Goal: Task Accomplishment & Management: Complete application form

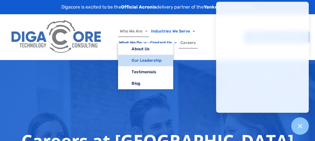
click at [140, 59] on link "Our Leadership" at bounding box center [145, 61] width 55 height 12
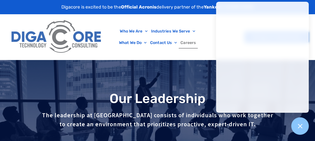
click at [188, 42] on link "Careers" at bounding box center [188, 43] width 19 height 12
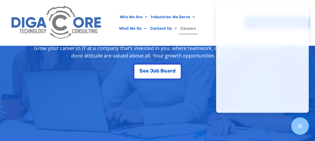
scroll to position [117, 0]
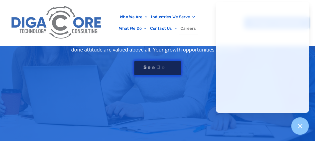
click at [163, 63] on link "S e e J o b B o a r d" at bounding box center [157, 68] width 47 height 15
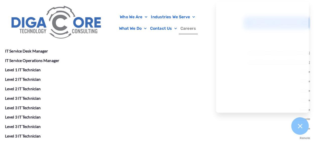
scroll to position [925, 0]
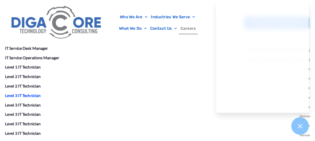
click at [16, 95] on link "Level 3 IT Technician" at bounding box center [23, 95] width 36 height 5
